Goal: Task Accomplishment & Management: Complete application form

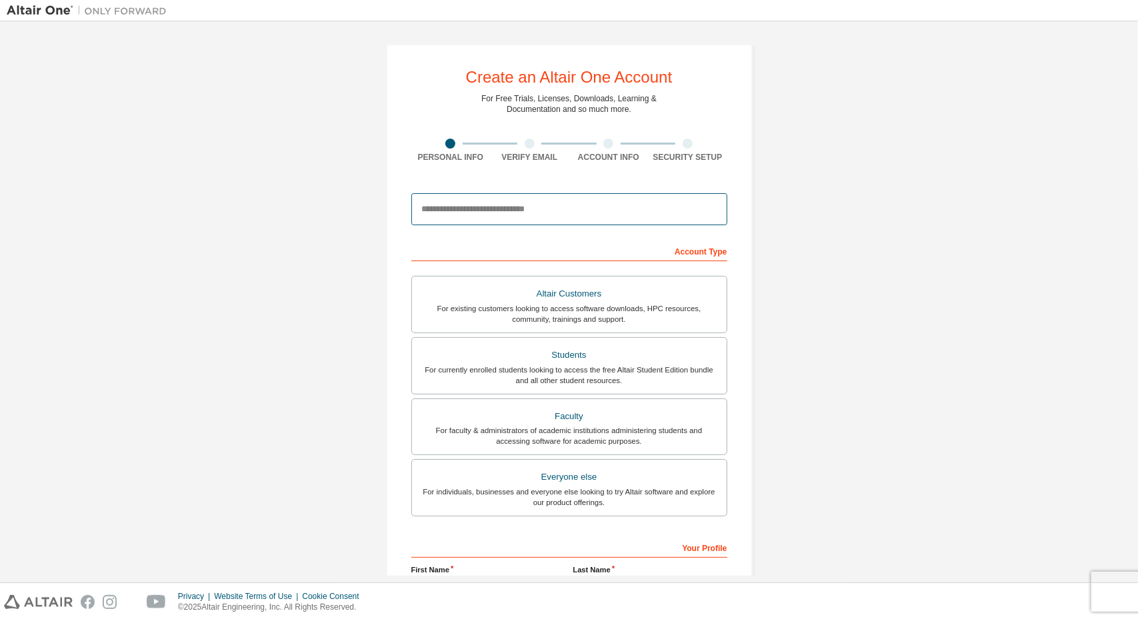
click at [523, 211] on input "email" at bounding box center [569, 209] width 316 height 32
type input "**********"
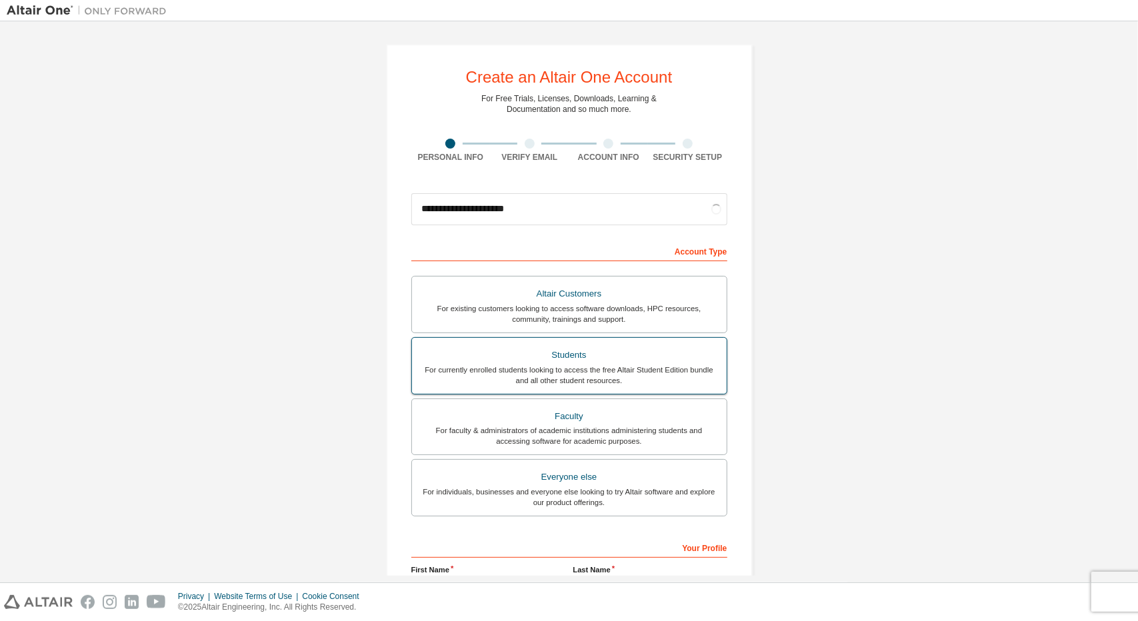
click at [622, 368] on div "For currently enrolled students looking to access the free Altair Student Editi…" at bounding box center [569, 375] width 299 height 21
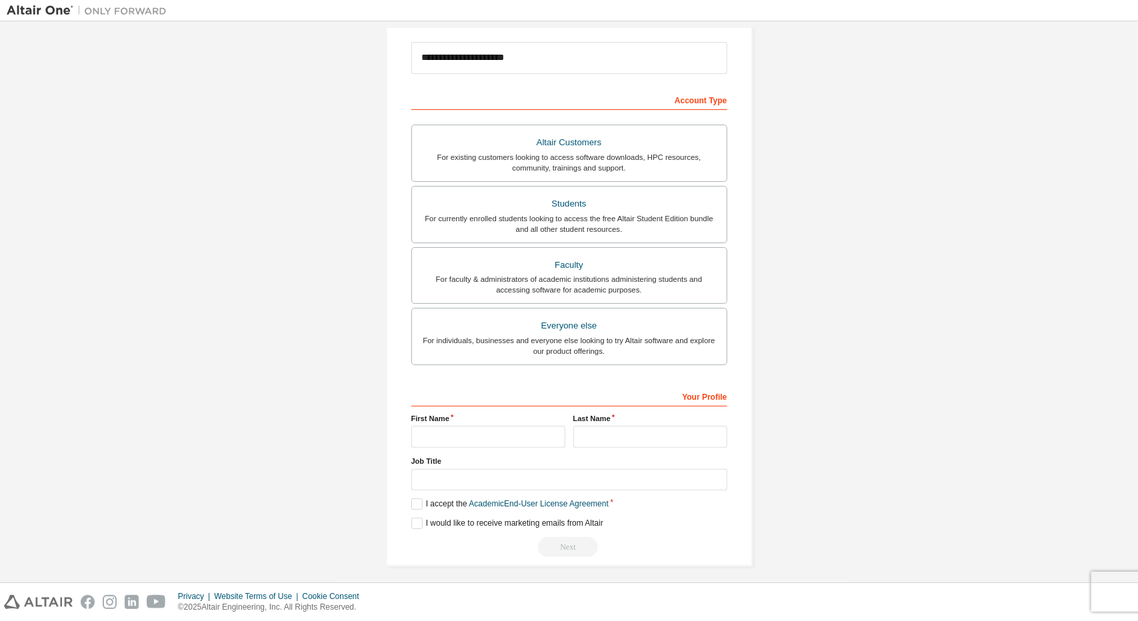
scroll to position [155, 0]
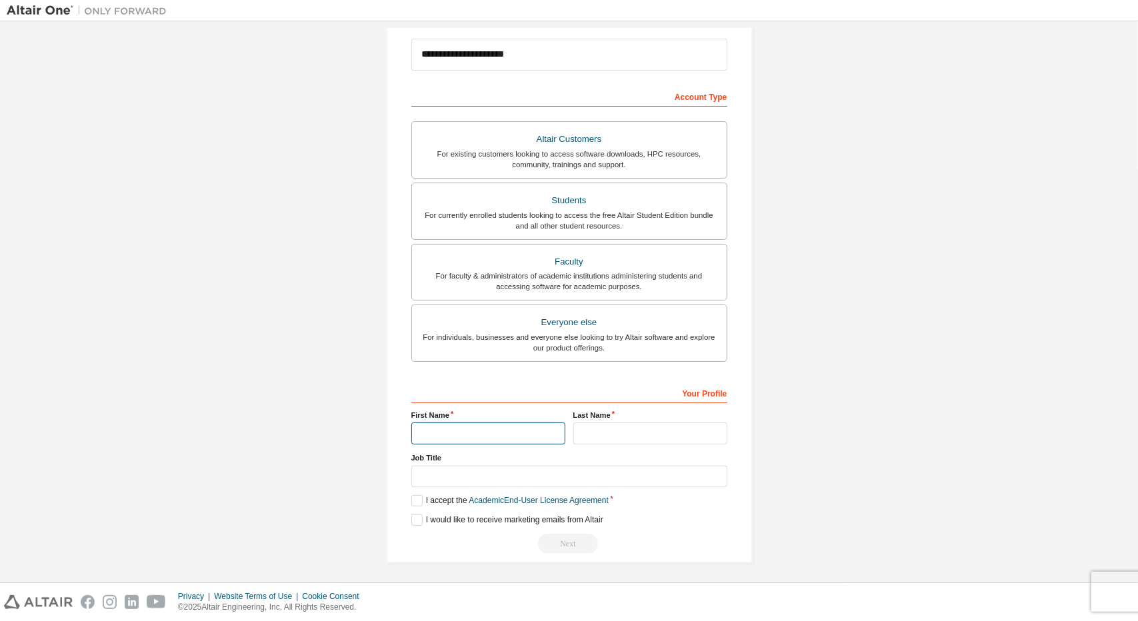
click at [518, 429] on input "text" at bounding box center [488, 434] width 154 height 22
type input "**********"
click at [600, 428] on input "text" at bounding box center [650, 434] width 154 height 22
type input "*******"
click at [584, 473] on input "text" at bounding box center [569, 477] width 316 height 22
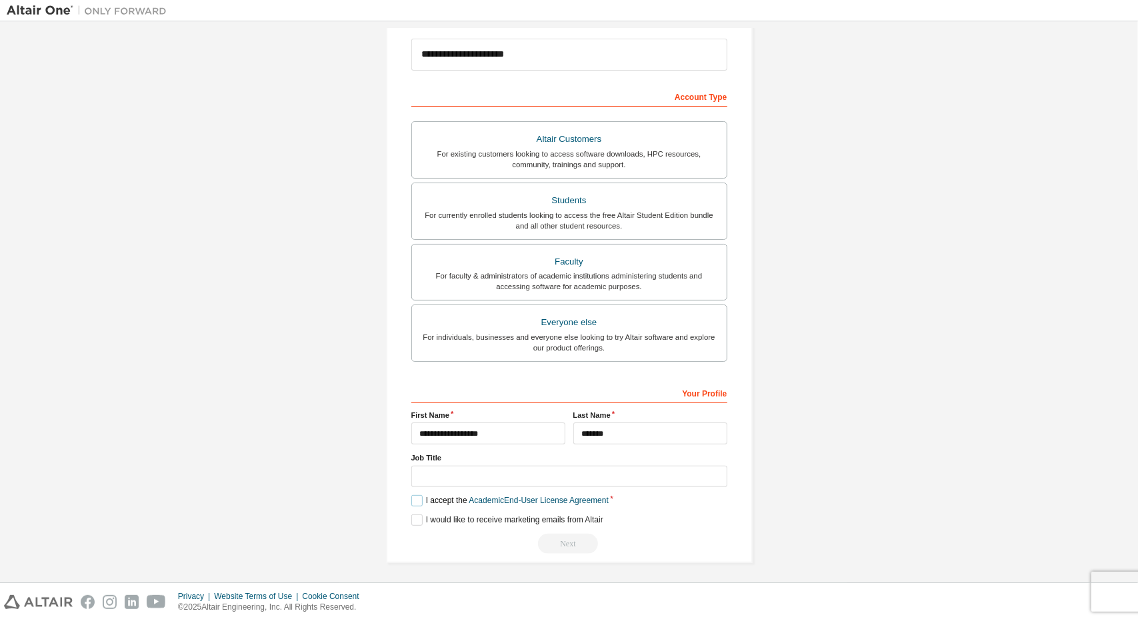
click at [414, 500] on label "I accept the Academic End-User License Agreement" at bounding box center [509, 500] width 197 height 11
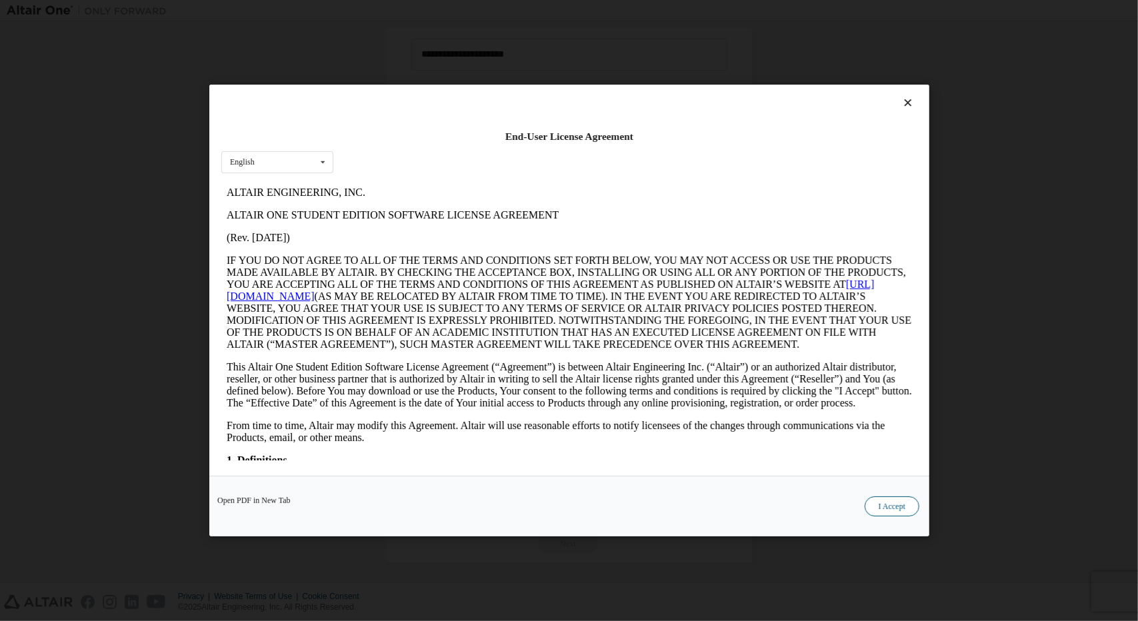
scroll to position [0, 0]
click at [908, 511] on button "I Accept" at bounding box center [891, 507] width 55 height 20
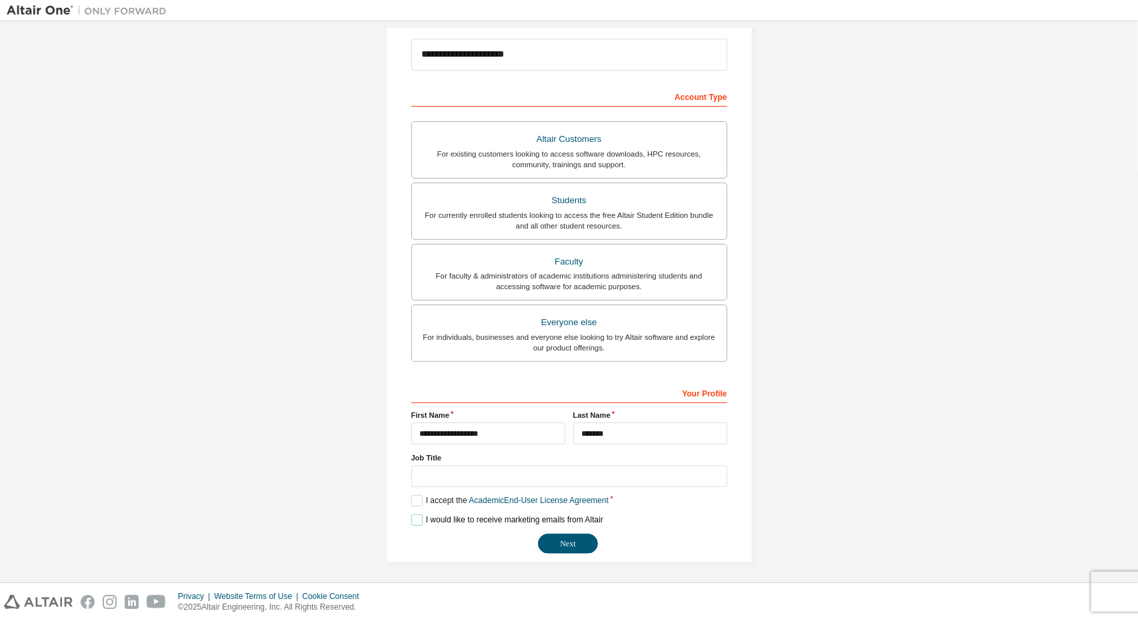
click at [419, 515] on label "I would like to receive marketing emails from Altair" at bounding box center [507, 520] width 192 height 11
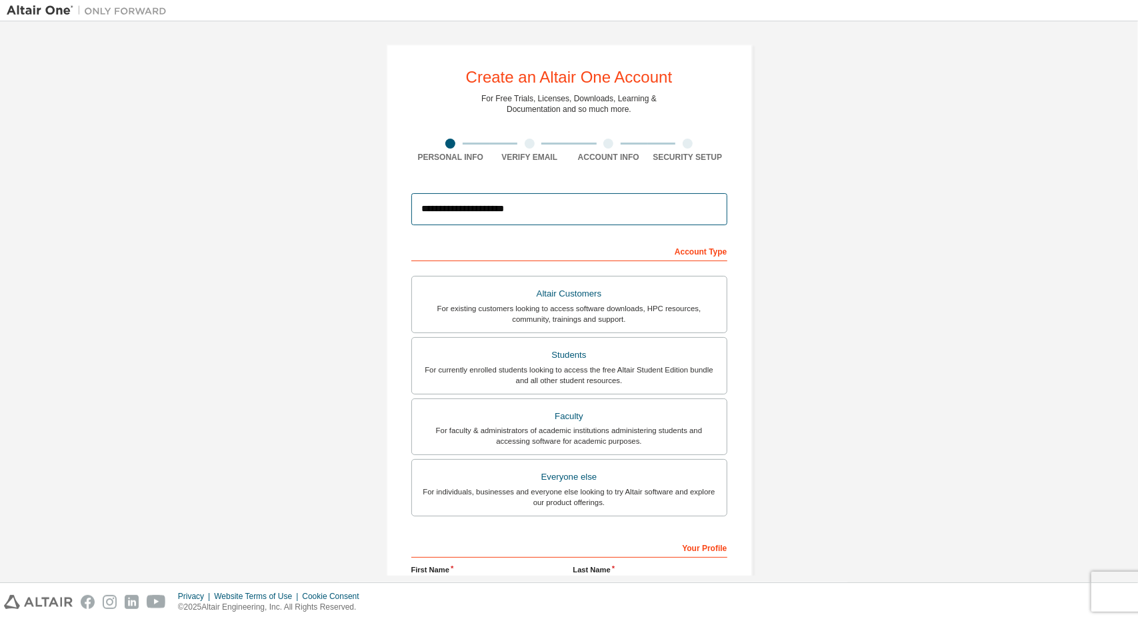
click at [533, 207] on input "**********" at bounding box center [569, 209] width 316 height 32
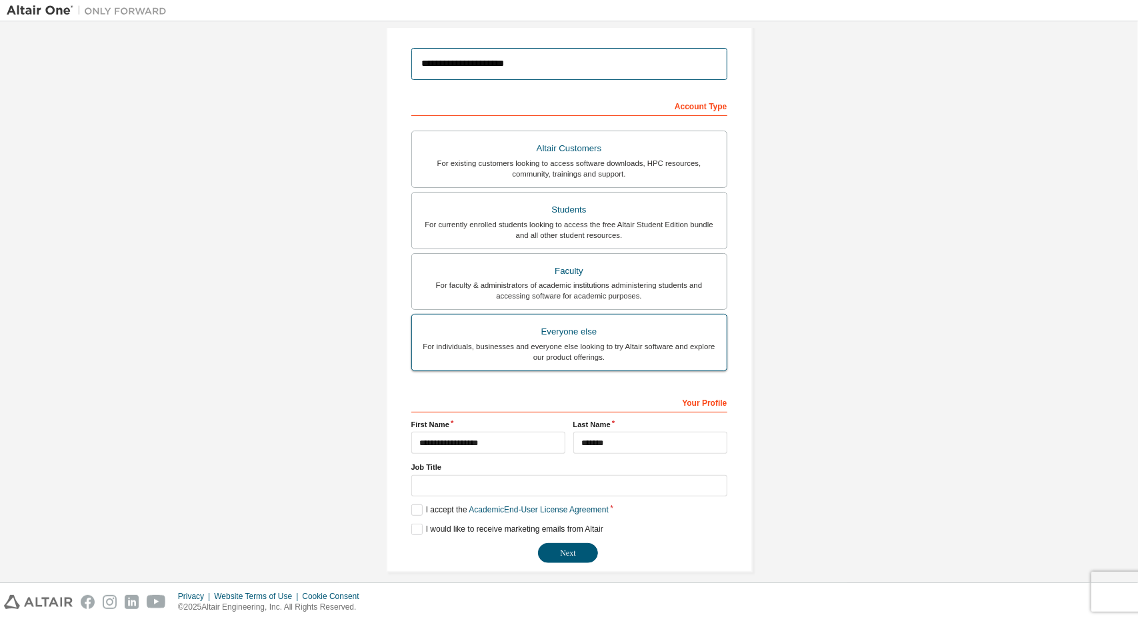
scroll to position [155, 0]
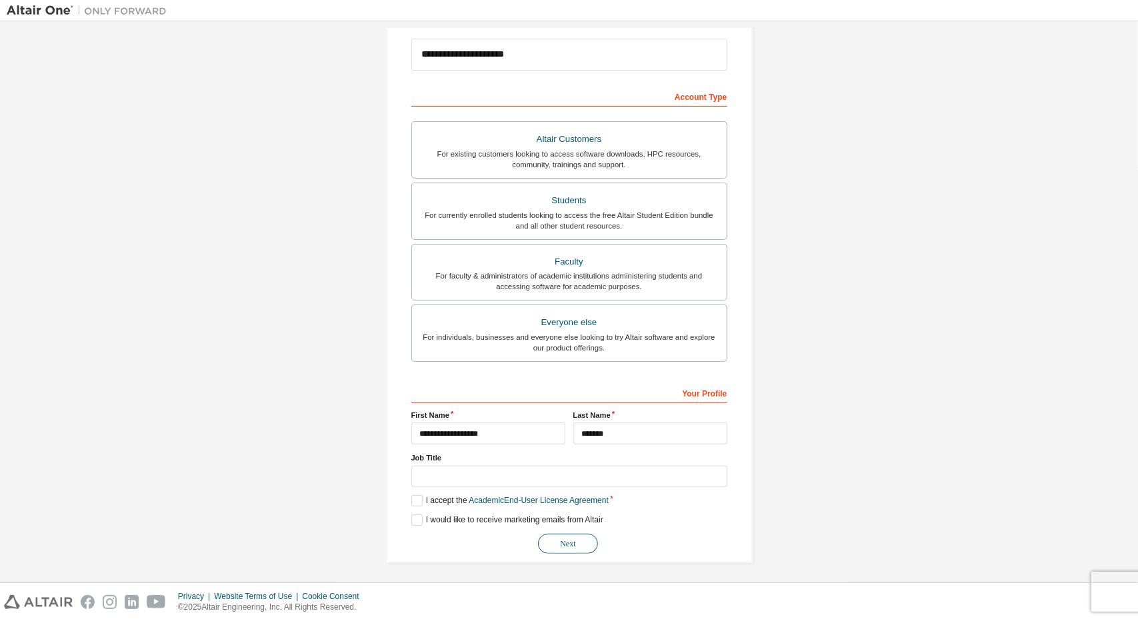
click at [578, 549] on button "Next" at bounding box center [568, 544] width 60 height 20
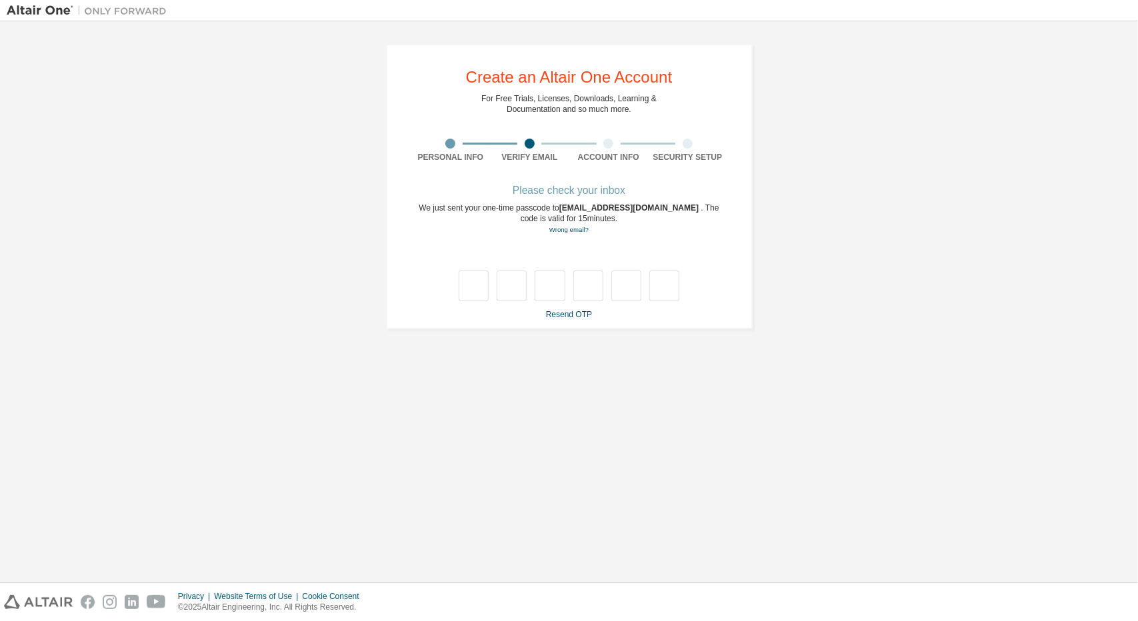
scroll to position [0, 0]
type input "*"
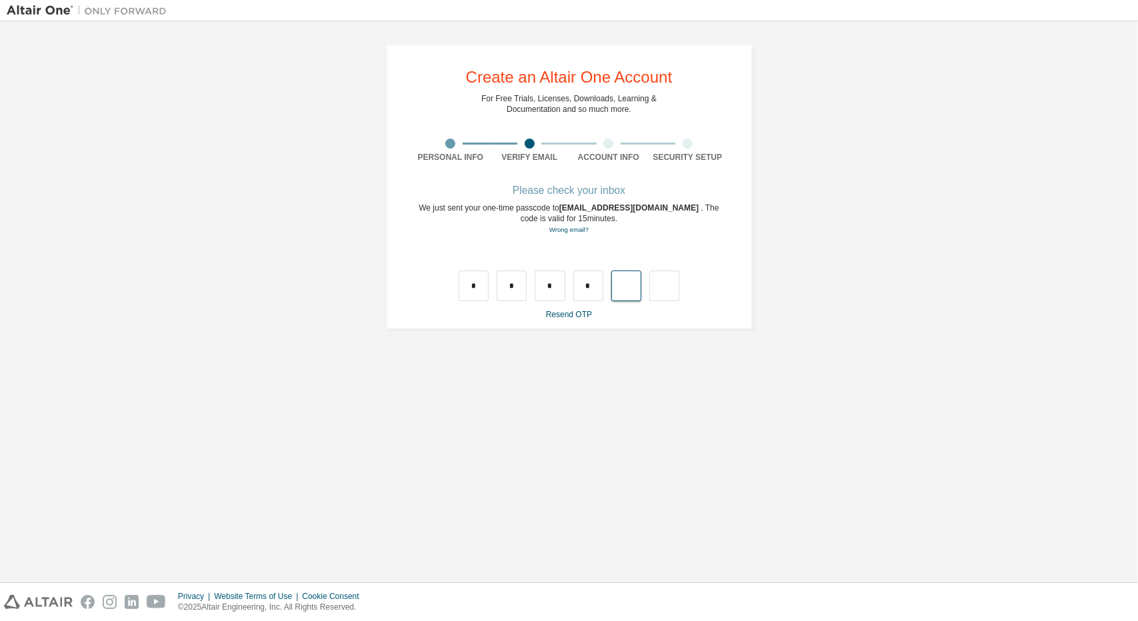
type input "*"
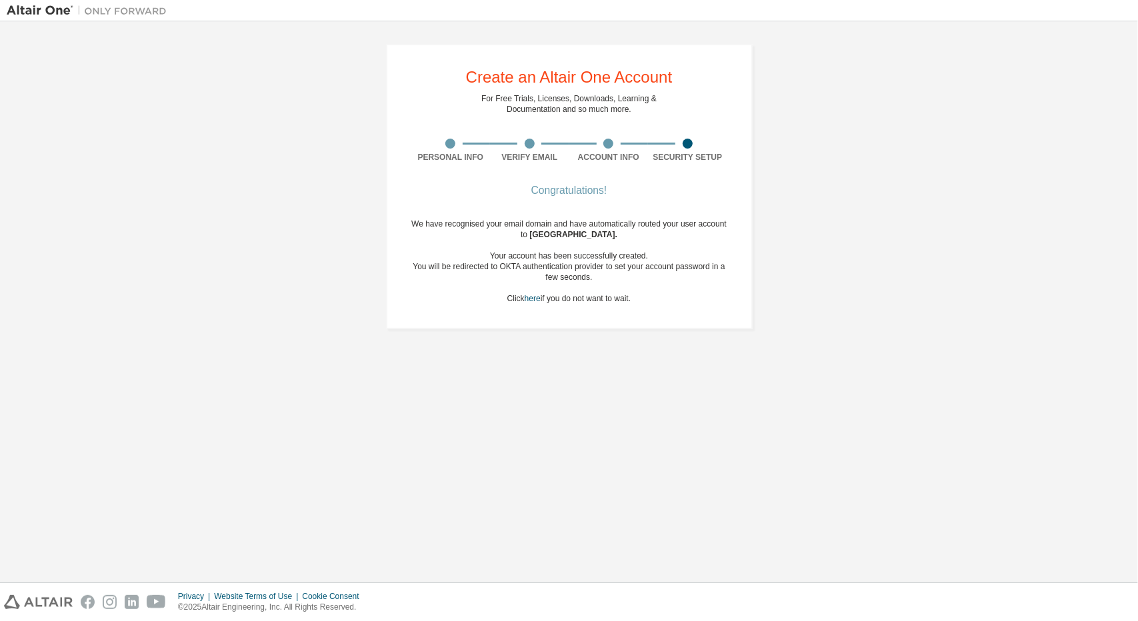
click at [603, 255] on div "Your account has been successfully created." at bounding box center [569, 256] width 316 height 11
click at [574, 301] on div "We have recognised your email domain and have automatically routed your user ac…" at bounding box center [569, 261] width 316 height 85
